Goal: Navigation & Orientation: Find specific page/section

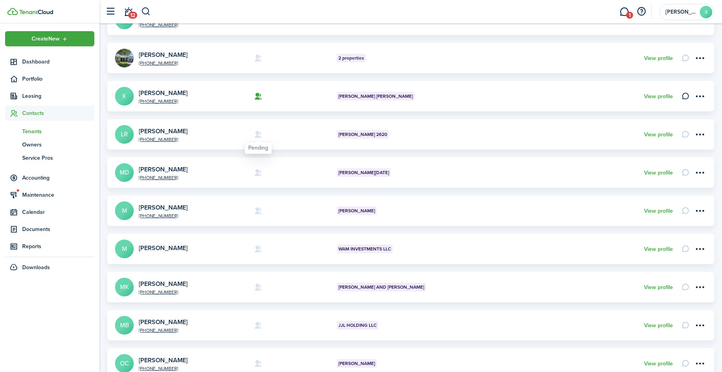
scroll to position [214, 0]
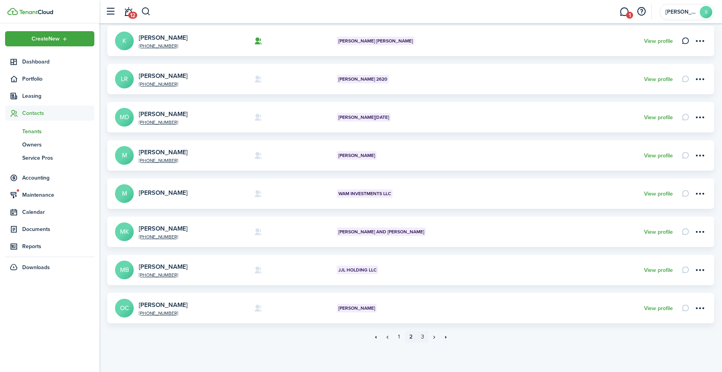
click at [424, 339] on link "3" at bounding box center [423, 337] width 12 height 12
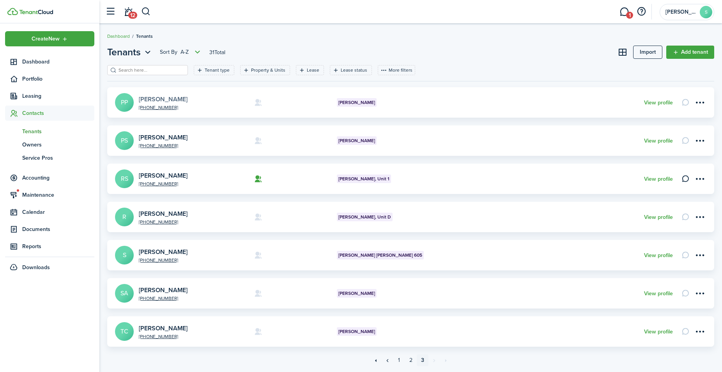
click at [170, 101] on link "[PERSON_NAME]" at bounding box center [163, 99] width 49 height 9
click at [167, 136] on link "[PERSON_NAME]" at bounding box center [163, 137] width 49 height 9
click at [164, 177] on link "[PERSON_NAME]" at bounding box center [163, 175] width 49 height 9
click at [175, 214] on link "[PERSON_NAME]" at bounding box center [163, 213] width 49 height 9
click at [170, 252] on link "[PERSON_NAME]" at bounding box center [163, 252] width 49 height 9
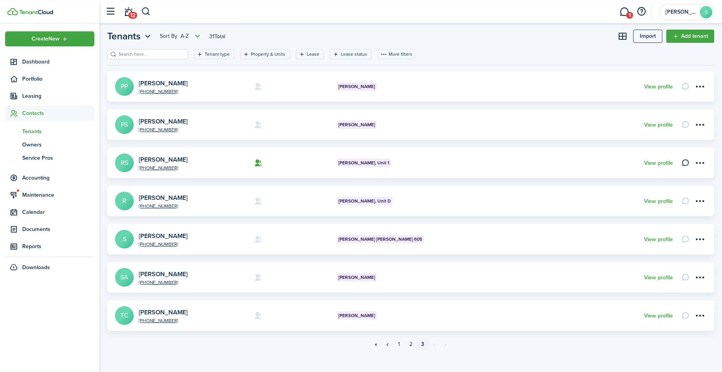
scroll to position [23, 0]
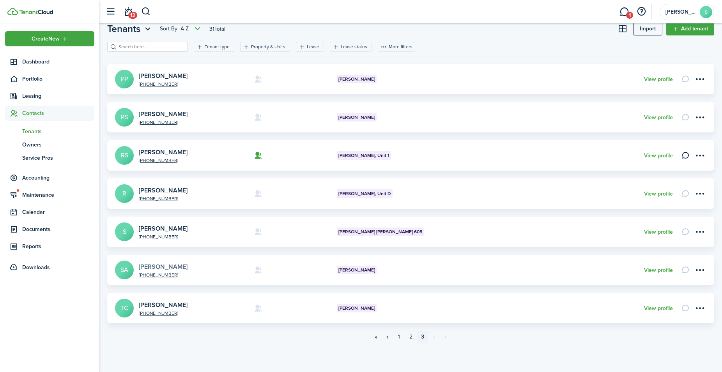
click at [148, 266] on link "[PERSON_NAME]" at bounding box center [163, 266] width 49 height 9
click at [174, 305] on link "[PERSON_NAME]" at bounding box center [163, 305] width 49 height 9
